Goal: Task Accomplishment & Management: Manage account settings

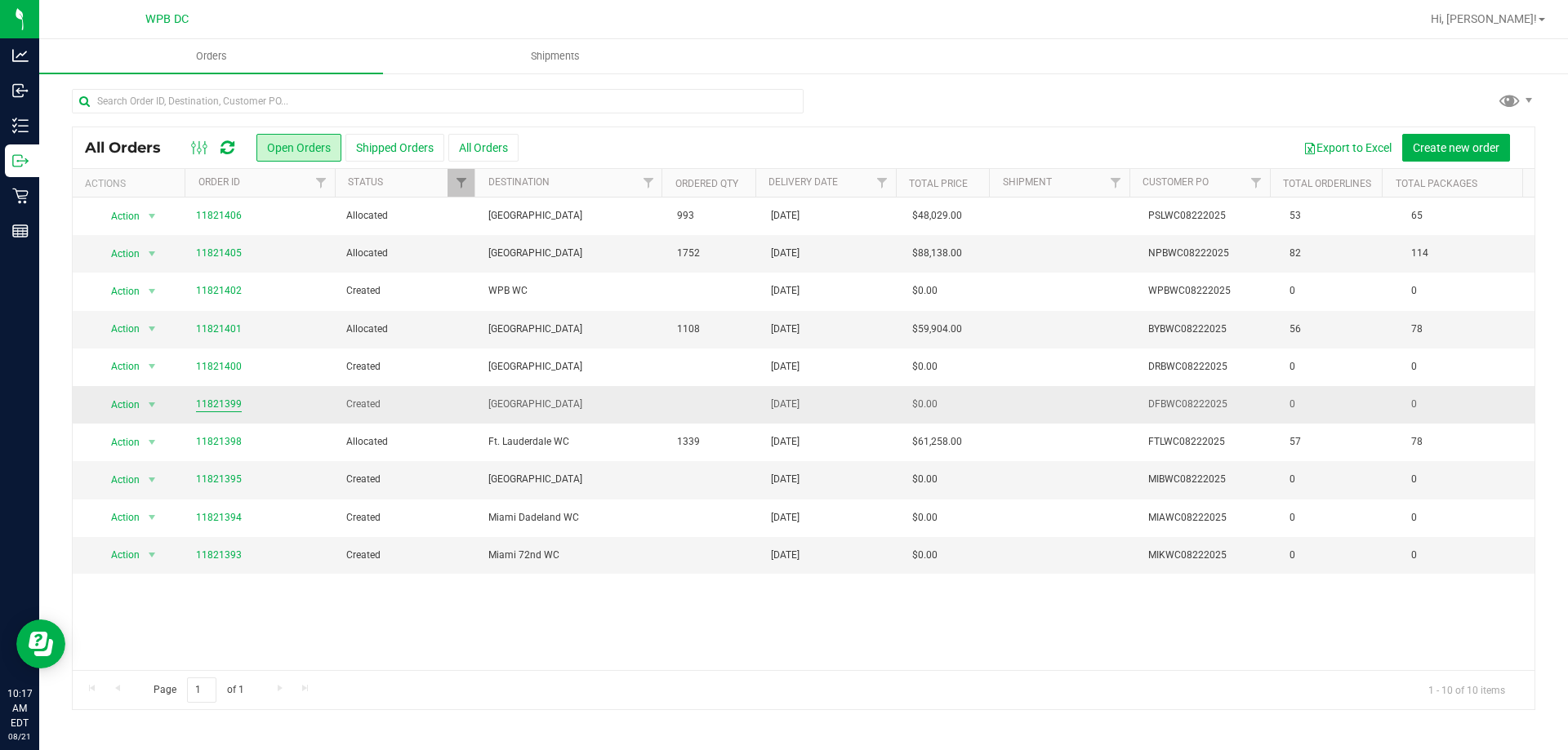
click at [230, 408] on link "11821399" at bounding box center [219, 404] width 46 height 15
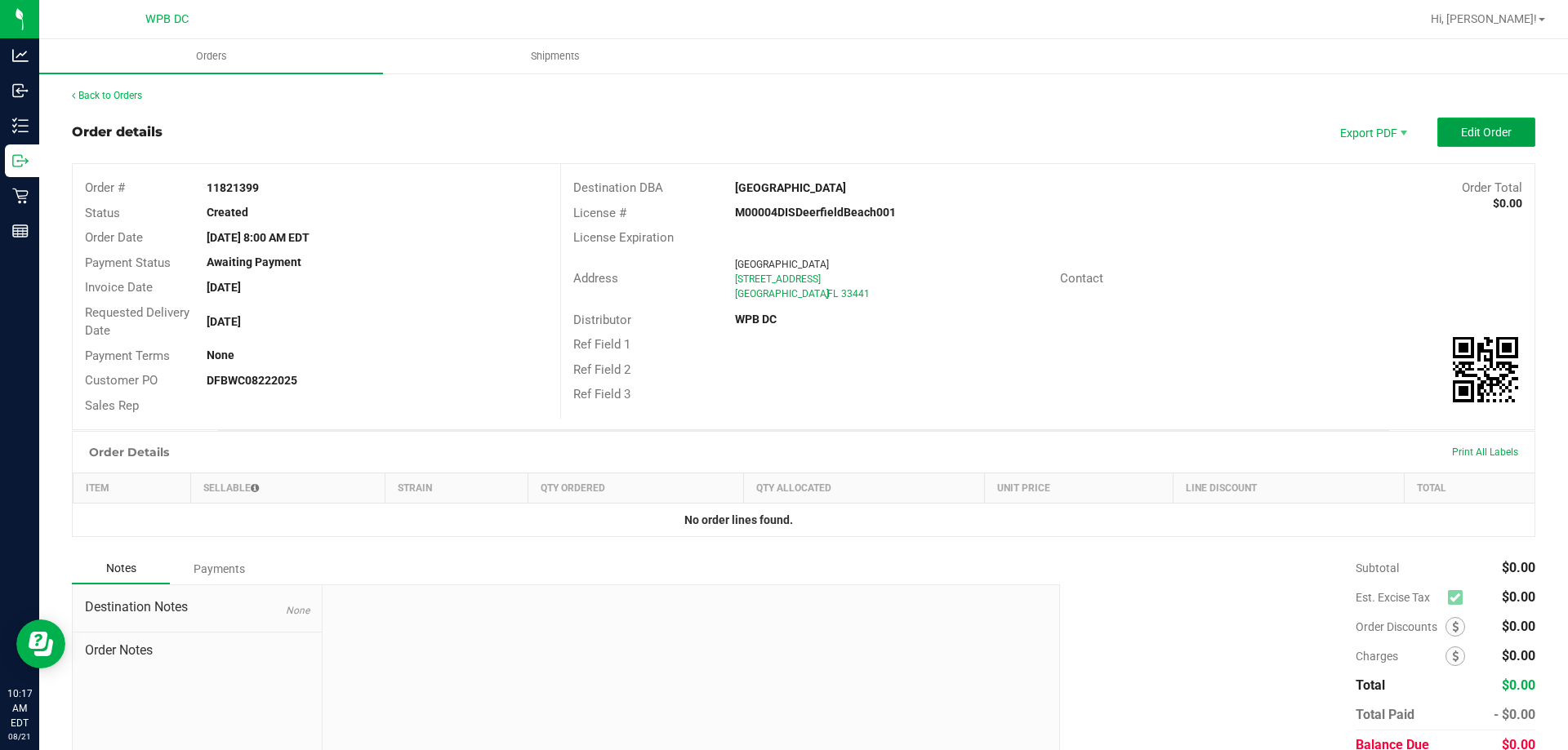
click at [1460, 136] on span "Edit Order" at bounding box center [1486, 131] width 51 height 13
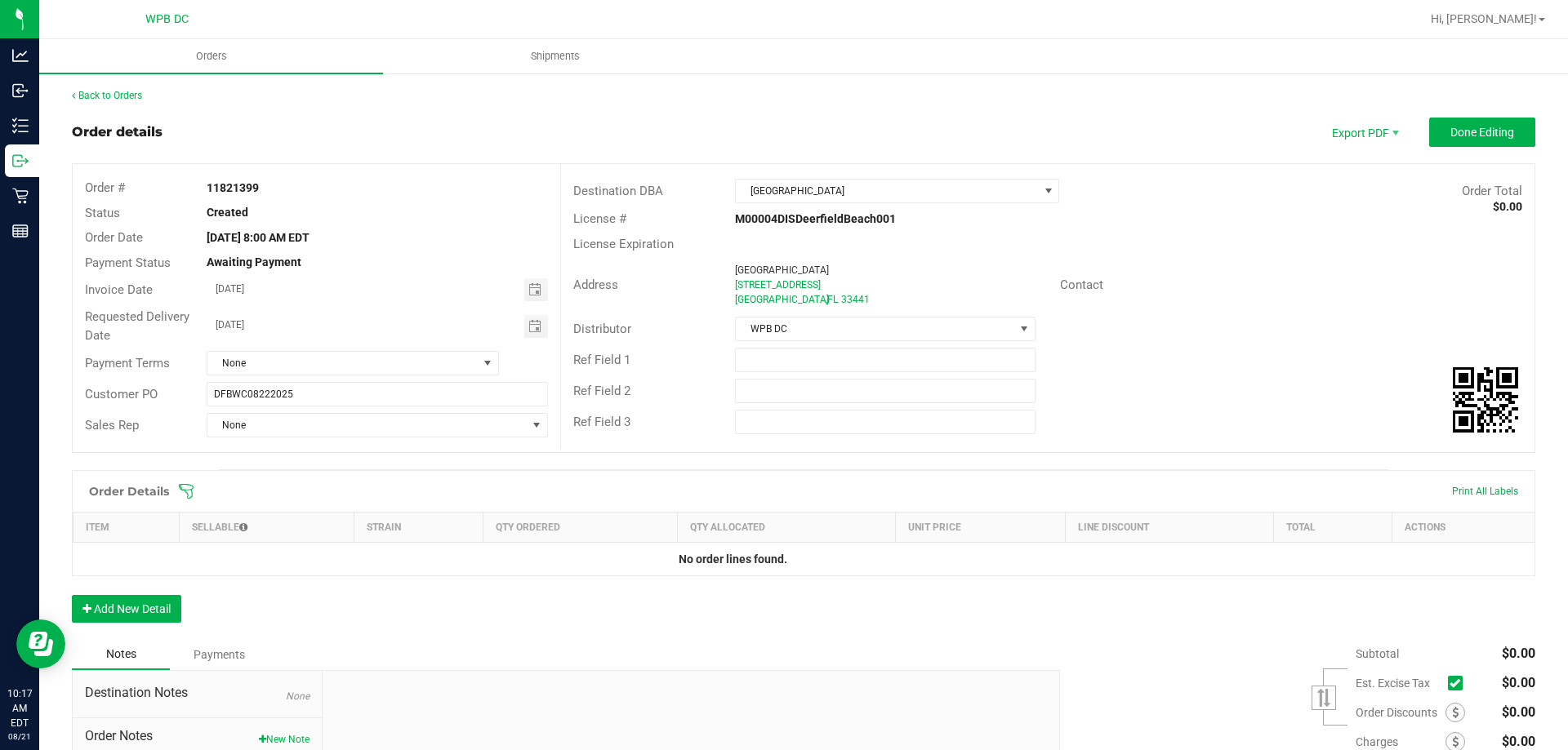
click at [190, 489] on icon at bounding box center [186, 491] width 16 height 16
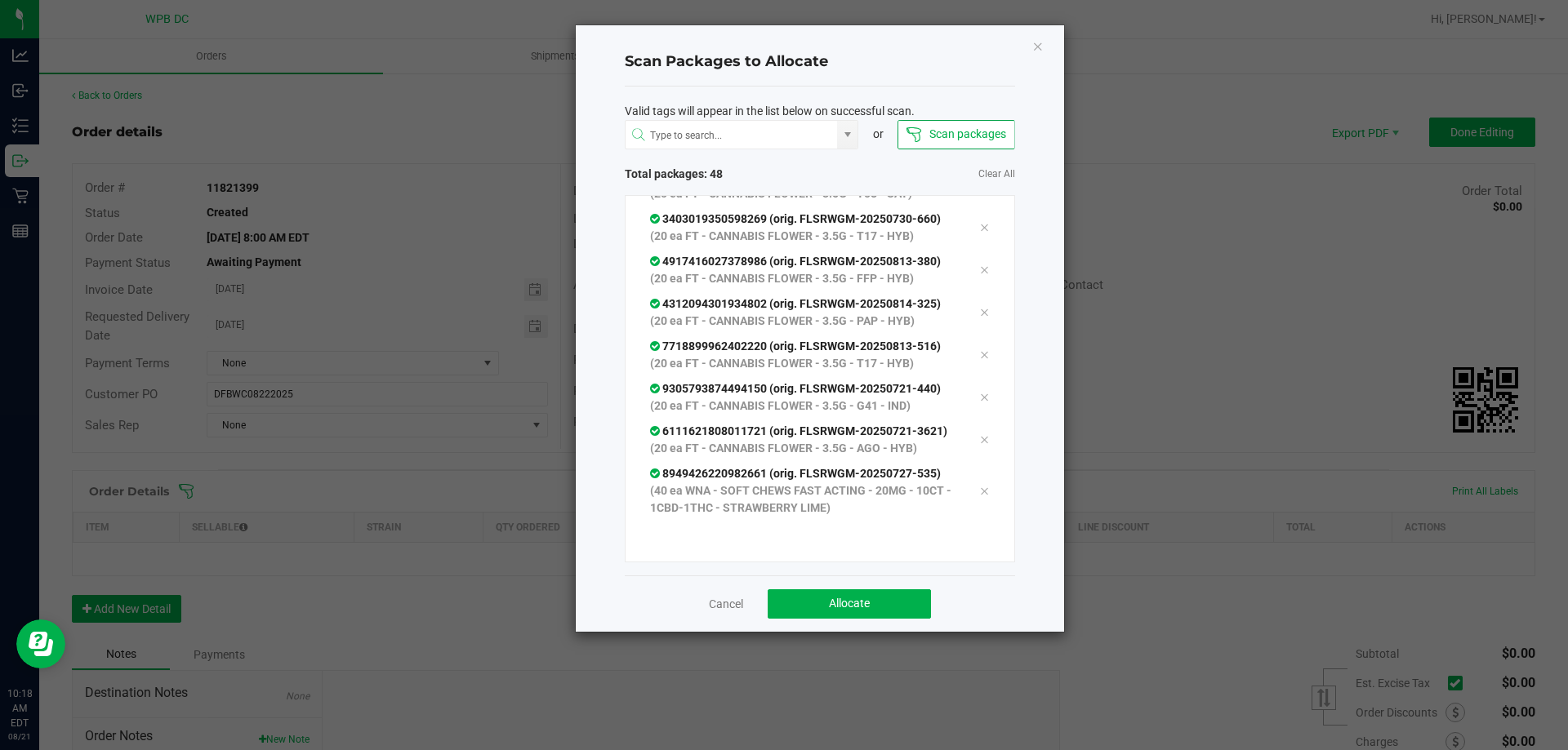
scroll to position [2175, 0]
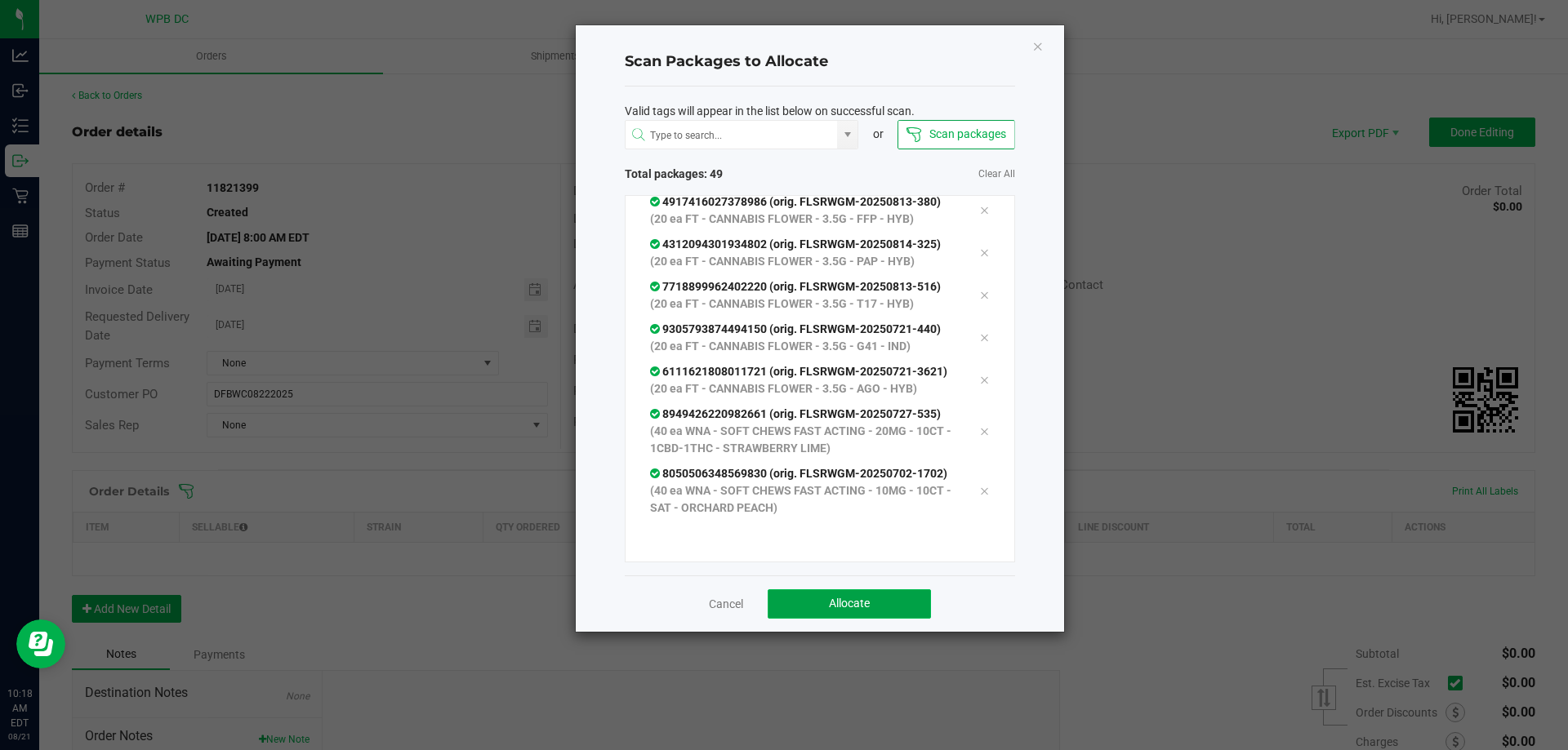
click at [854, 608] on span "Allocate" at bounding box center [849, 603] width 41 height 13
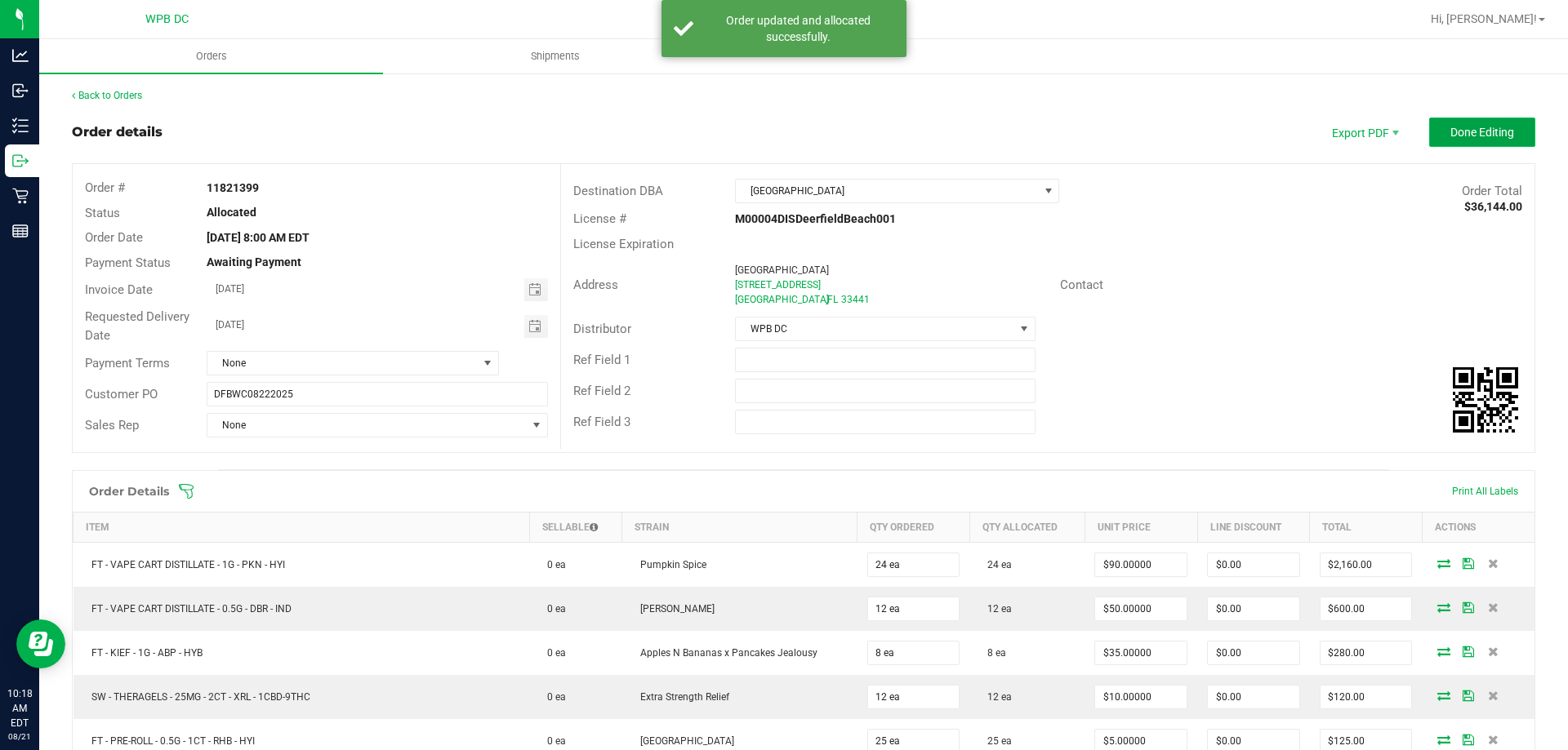
click at [1472, 128] on span "Done Editing" at bounding box center [1482, 131] width 64 height 13
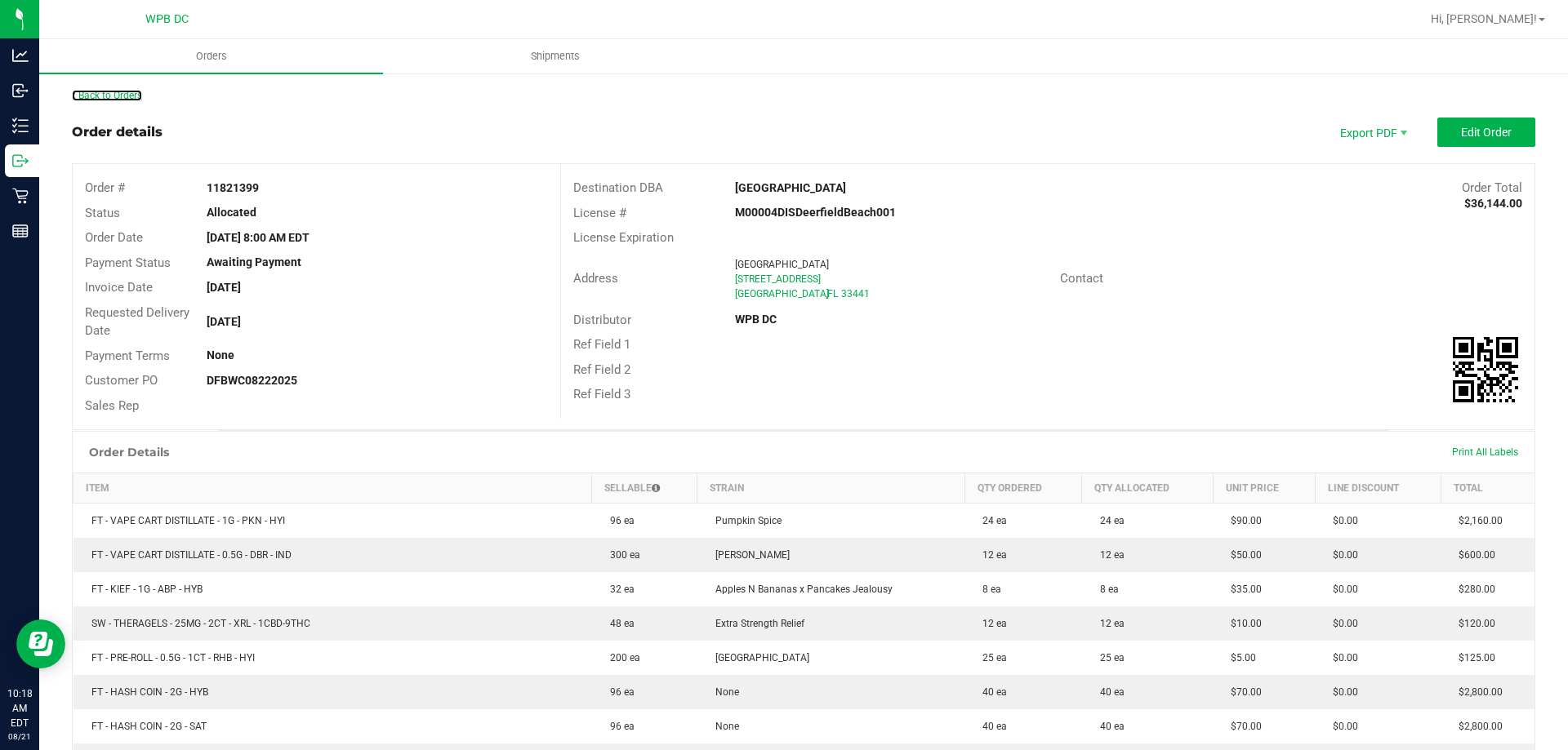
click at [126, 97] on link "Back to Orders" at bounding box center [107, 95] width 70 height 11
